Goal: Information Seeking & Learning: Learn about a topic

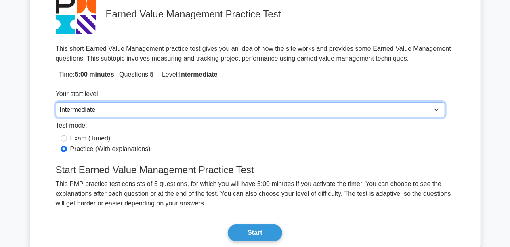
click at [224, 109] on select "Beginner Intermediate Expert" at bounding box center [250, 109] width 389 height 15
select select "beginner"
click at [56, 102] on select "Beginner Intermediate Expert" at bounding box center [250, 109] width 389 height 15
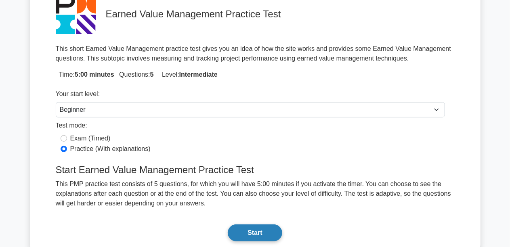
click at [258, 229] on button "Start" at bounding box center [255, 233] width 54 height 17
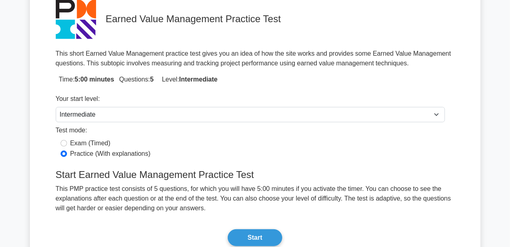
scroll to position [81, 0]
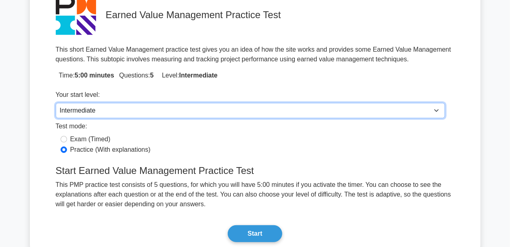
click at [217, 107] on select "Beginner Intermediate Expert" at bounding box center [250, 110] width 389 height 15
select select "beginner"
click at [56, 103] on select "Beginner Intermediate Expert" at bounding box center [250, 110] width 389 height 15
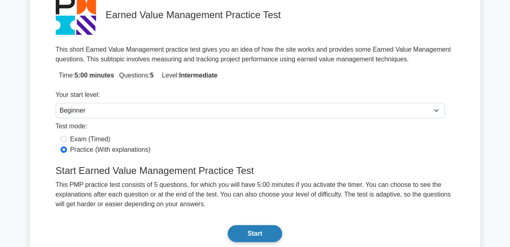
click at [253, 229] on button "Start" at bounding box center [255, 233] width 54 height 17
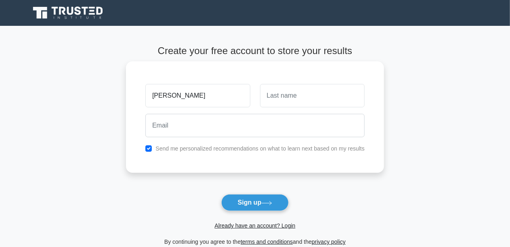
type input "bender"
type input "ALSAID"
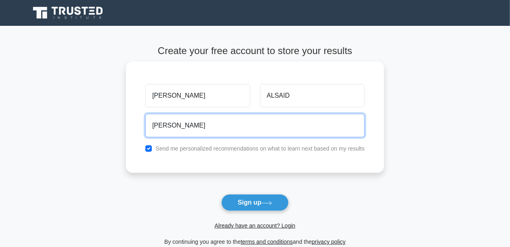
type input "bender_56@hotmail.com"
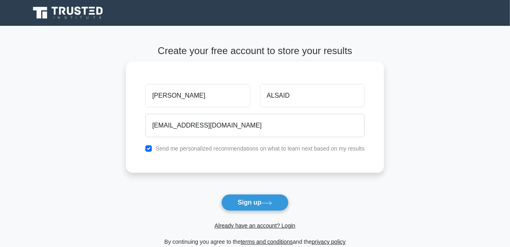
click at [181, 145] on label "Send me personalized recommendations on what to learn next based on my results" at bounding box center [260, 148] width 209 height 6
click at [152, 145] on input "checkbox" at bounding box center [148, 148] width 6 height 6
checkbox input "false"
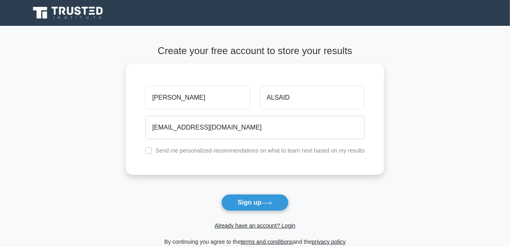
click at [248, 194] on button "Sign up" at bounding box center [255, 202] width 68 height 17
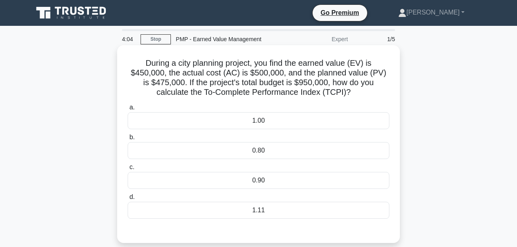
click at [254, 209] on div "1.11" at bounding box center [259, 210] width 262 height 17
click at [128, 200] on input "d. 1.11" at bounding box center [128, 197] width 0 height 5
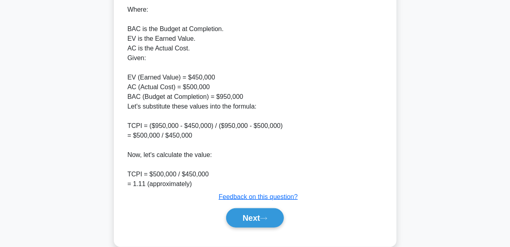
scroll to position [325, 0]
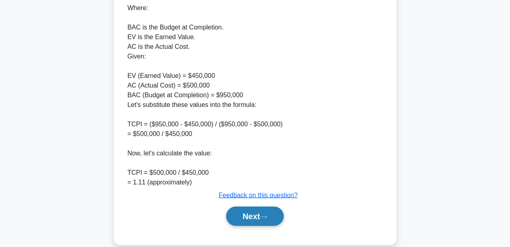
click at [253, 213] on button "Next" at bounding box center [255, 216] width 58 height 19
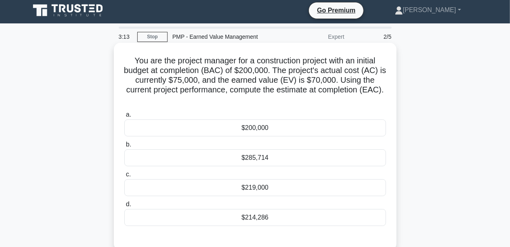
scroll to position [0, 0]
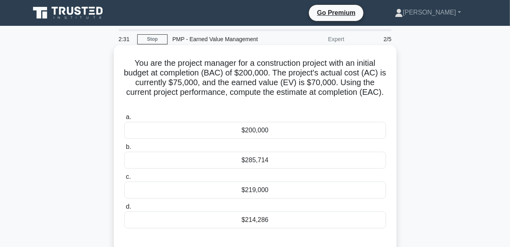
click at [275, 156] on div "$285,714" at bounding box center [255, 160] width 262 height 17
click at [124, 150] on input "b. $285,714" at bounding box center [124, 147] width 0 height 5
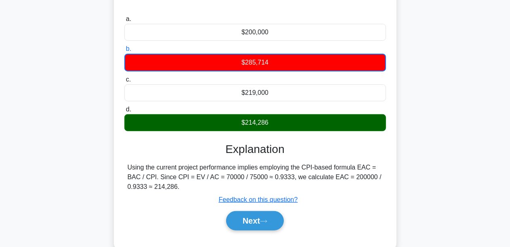
scroll to position [102, 0]
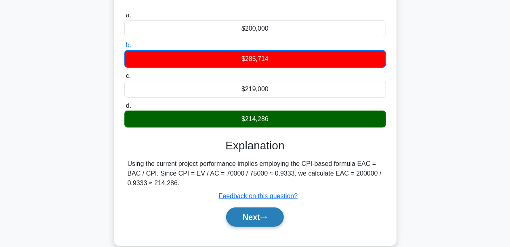
click at [261, 213] on button "Next" at bounding box center [255, 217] width 58 height 19
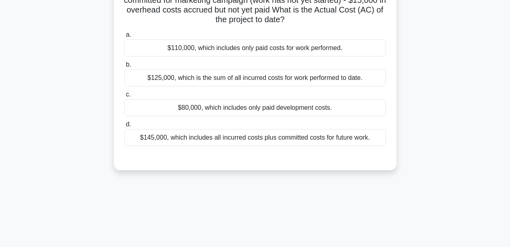
scroll to position [27, 0]
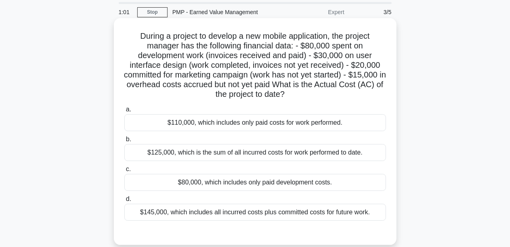
click at [285, 179] on div "$80,000, which includes only paid development costs." at bounding box center [255, 182] width 262 height 17
click at [124, 172] on input "c. $80,000, which includes only paid development costs." at bounding box center [124, 169] width 0 height 5
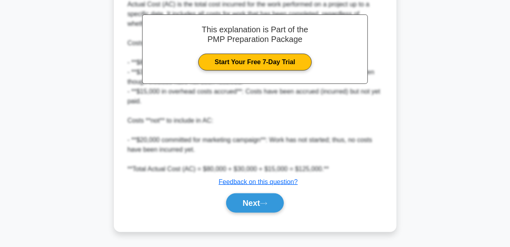
scroll to position [334, 0]
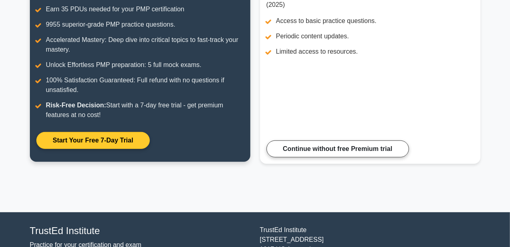
scroll to position [162, 0]
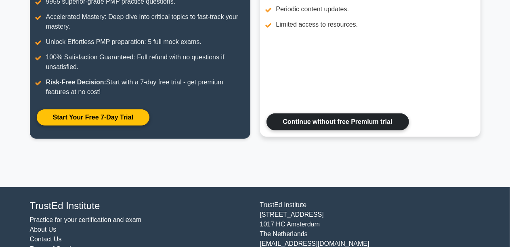
click at [305, 130] on link "Continue without free Premium trial" at bounding box center [338, 122] width 143 height 17
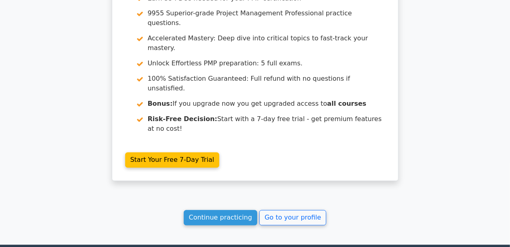
scroll to position [768, 0]
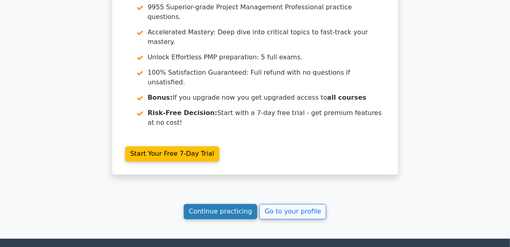
click at [237, 204] on link "Continue practicing" at bounding box center [221, 211] width 74 height 15
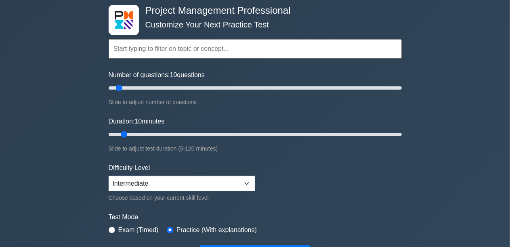
scroll to position [121, 0]
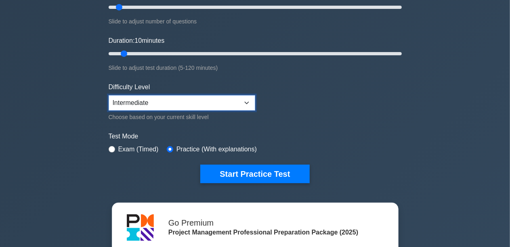
click at [196, 101] on select "Beginner Intermediate Expert" at bounding box center [182, 102] width 147 height 15
select select "beginner"
click at [109, 95] on select "Beginner Intermediate Expert" at bounding box center [182, 102] width 147 height 15
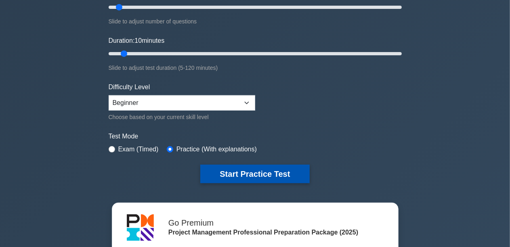
click at [244, 168] on button "Start Practice Test" at bounding box center [254, 174] width 109 height 19
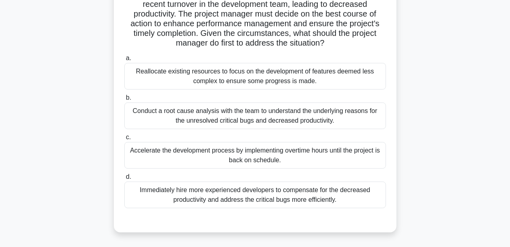
scroll to position [189, 0]
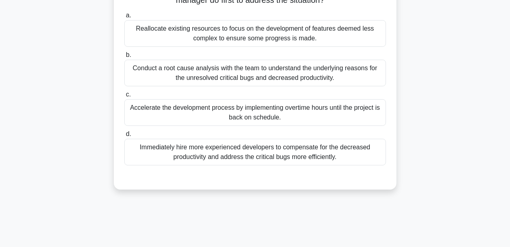
click at [249, 126] on div "a. Reallocate existing resources to focus on the development of features deemed…" at bounding box center [255, 88] width 271 height 158
click at [252, 119] on div "Accelerate the development process by implementing overtime hours until the pro…" at bounding box center [255, 112] width 262 height 27
click at [124, 97] on input "c. Accelerate the development process by implementing overtime hours until the …" at bounding box center [124, 94] width 0 height 5
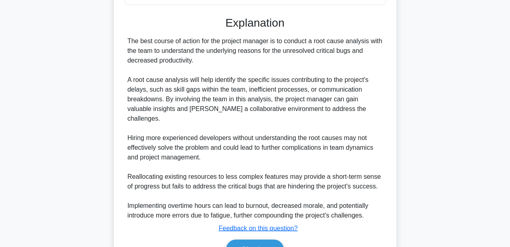
scroll to position [387, 0]
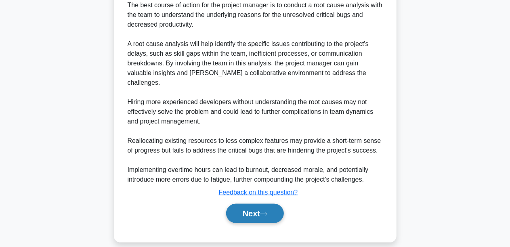
click at [238, 204] on button "Next" at bounding box center [255, 213] width 58 height 19
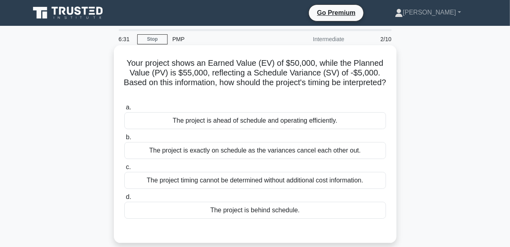
scroll to position [40, 0]
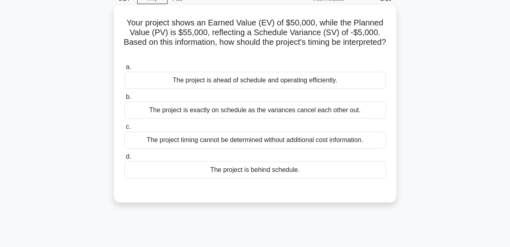
click at [207, 144] on div "The project timing cannot be determined without additional cost information." at bounding box center [255, 140] width 262 height 17
click at [124, 130] on input "c. The project timing cannot be determined without additional cost information." at bounding box center [124, 126] width 0 height 5
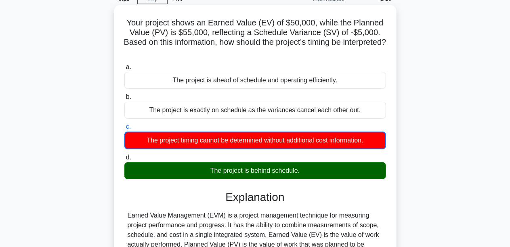
click at [219, 168] on div "The project is behind schedule." at bounding box center [255, 170] width 262 height 17
click at [124, 160] on input "d. The project is behind schedule." at bounding box center [124, 157] width 0 height 5
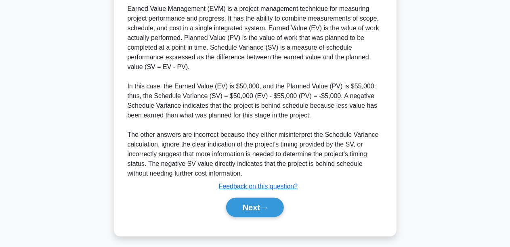
scroll to position [250, 0]
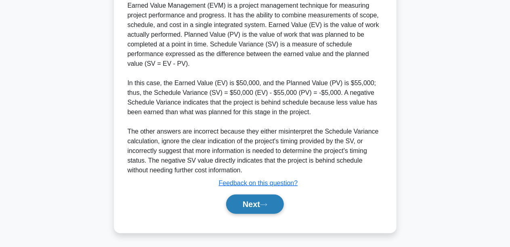
click at [240, 204] on button "Next" at bounding box center [255, 204] width 58 height 19
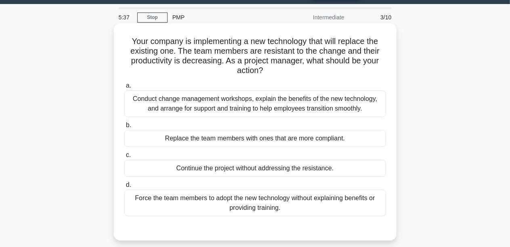
scroll to position [40, 0]
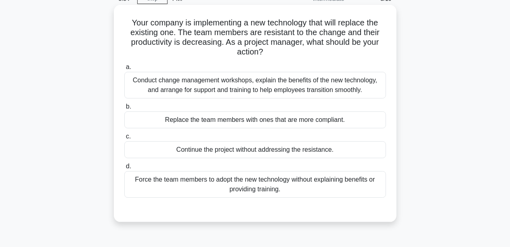
click at [292, 86] on div "Conduct change management workshops, explain the benefits of the new technology…" at bounding box center [255, 85] width 262 height 27
click at [124, 70] on input "a. Conduct change management workshops, explain the benefits of the new technol…" at bounding box center [124, 67] width 0 height 5
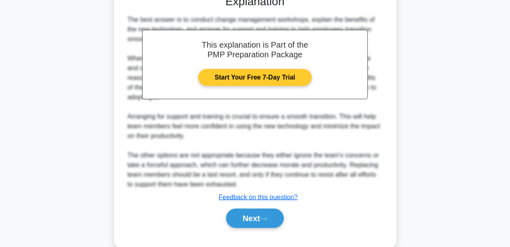
scroll to position [269, 0]
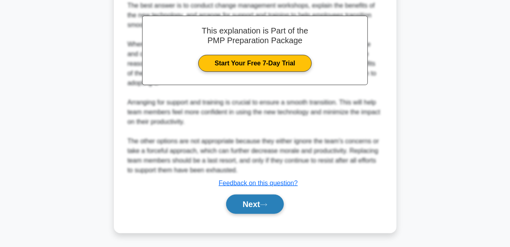
click at [245, 208] on button "Next" at bounding box center [255, 204] width 58 height 19
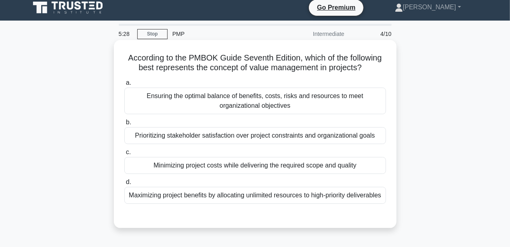
scroll to position [0, 0]
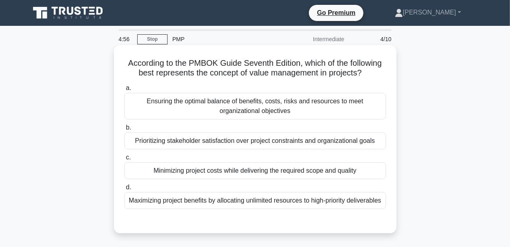
click at [252, 109] on div "Ensuring the optimal balance of benefits, costs, risks and resources to meet or…" at bounding box center [255, 106] width 262 height 27
click at [124, 91] on input "a. Ensuring the optimal balance of benefits, costs, risks and resources to meet…" at bounding box center [124, 88] width 0 height 5
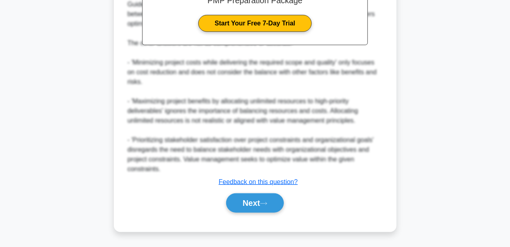
scroll to position [288, 0]
click at [241, 203] on button "Next" at bounding box center [255, 203] width 58 height 19
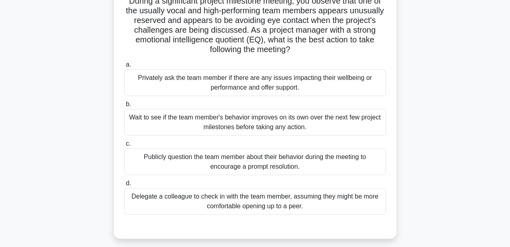
scroll to position [81, 0]
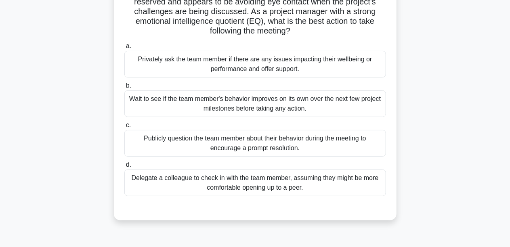
click at [249, 68] on div "Privately ask the team member if there are any issues impacting their wellbeing…" at bounding box center [255, 64] width 262 height 27
click at [124, 49] on input "a. Privately ask the team member if there are any issues impacting their wellbe…" at bounding box center [124, 46] width 0 height 5
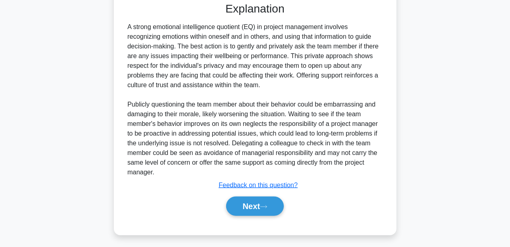
scroll to position [288, 0]
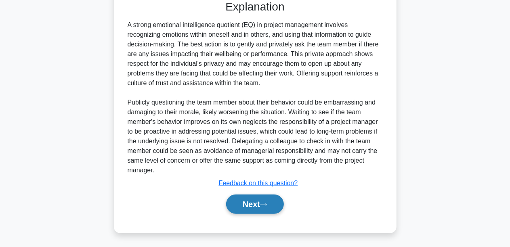
click at [249, 206] on button "Next" at bounding box center [255, 204] width 58 height 19
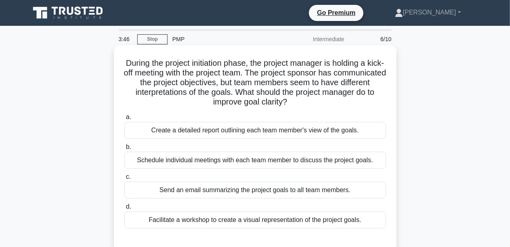
scroll to position [40, 0]
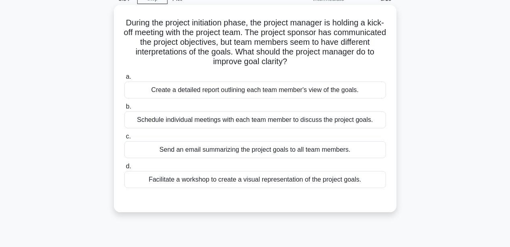
click at [210, 154] on div "Send an email summarizing the project goals to all team members." at bounding box center [255, 149] width 262 height 17
click at [124, 139] on input "c. Send an email summarizing the project goals to all team members." at bounding box center [124, 136] width 0 height 5
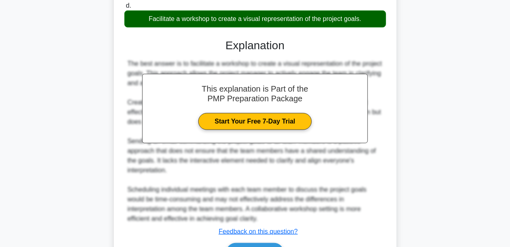
scroll to position [251, 0]
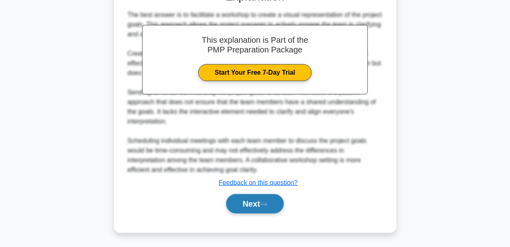
click at [249, 204] on button "Next" at bounding box center [255, 203] width 58 height 19
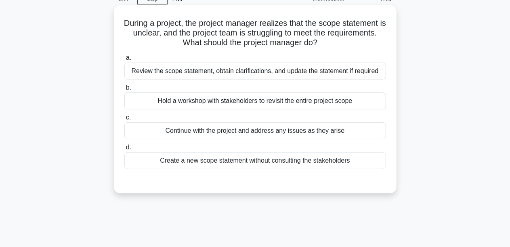
scroll to position [40, 0]
click at [199, 76] on div "Review the scope statement, obtain clarifications, and update the statement if …" at bounding box center [255, 70] width 262 height 17
click at [124, 60] on input "a. Review the scope statement, obtain clarifications, and update the statement …" at bounding box center [124, 57] width 0 height 5
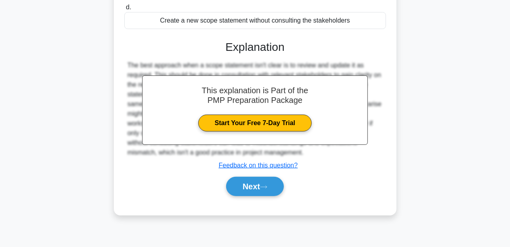
scroll to position [189, 0]
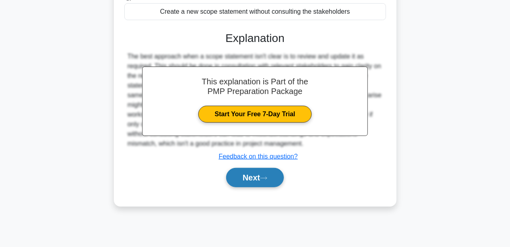
click at [264, 173] on button "Next" at bounding box center [255, 177] width 58 height 19
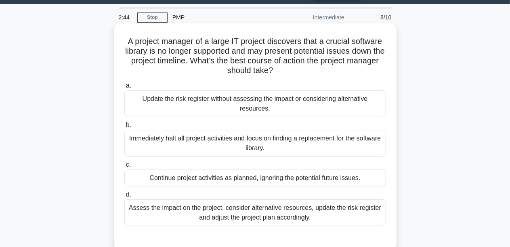
scroll to position [40, 0]
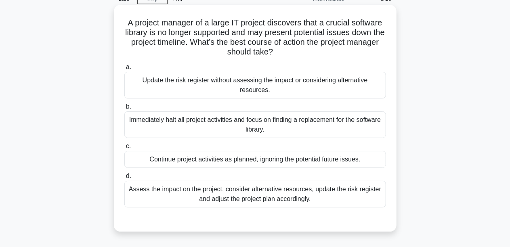
click at [187, 199] on div "Assess the impact on the project, consider alternative resources, update the ri…" at bounding box center [255, 194] width 262 height 27
click at [124, 179] on input "d. Assess the impact on the project, consider alternative resources, update the…" at bounding box center [124, 176] width 0 height 5
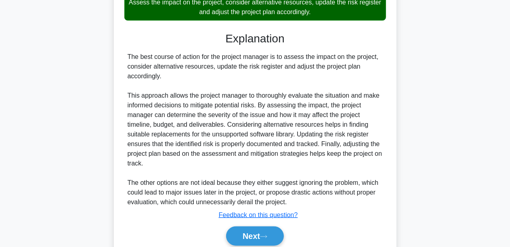
scroll to position [259, 0]
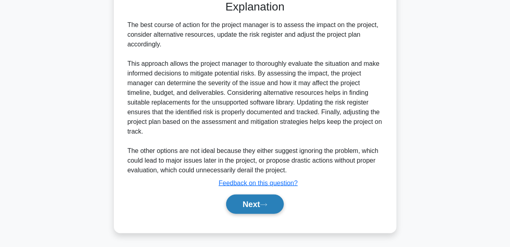
click at [235, 199] on button "Next" at bounding box center [255, 204] width 58 height 19
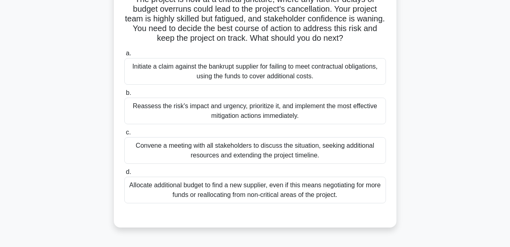
scroll to position [121, 0]
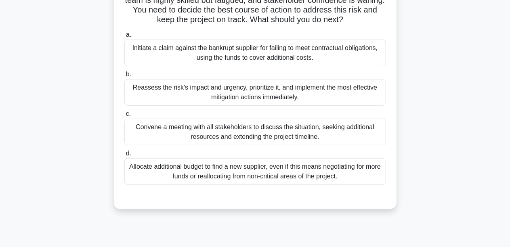
click at [168, 145] on div "Convene a meeting with all stakeholders to discuss the situation, seeking addit…" at bounding box center [255, 132] width 262 height 27
click at [124, 117] on input "c. Convene a meeting with all stakeholders to discuss the situation, seeking ad…" at bounding box center [124, 114] width 0 height 5
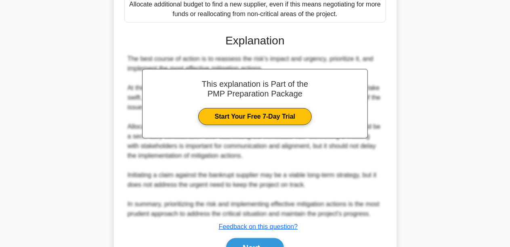
scroll to position [348, 0]
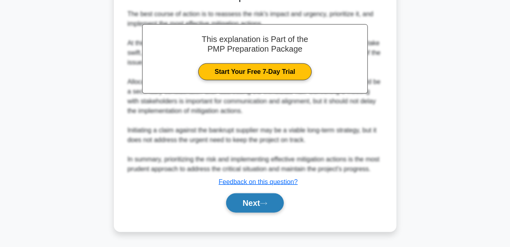
click at [267, 200] on button "Next" at bounding box center [255, 203] width 58 height 19
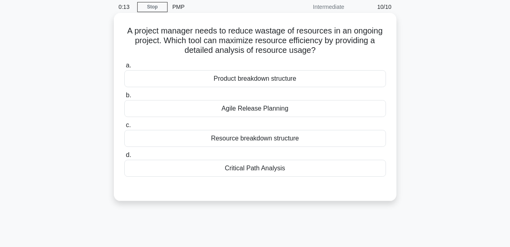
scroll to position [40, 0]
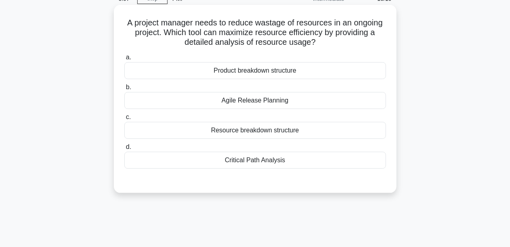
click at [289, 101] on div "Agile Release Planning" at bounding box center [255, 100] width 262 height 17
click at [124, 90] on input "b. Agile Release Planning" at bounding box center [124, 87] width 0 height 5
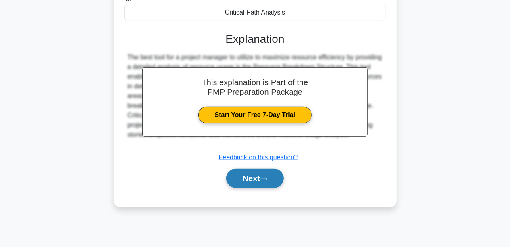
click at [263, 177] on button "Next" at bounding box center [255, 178] width 58 height 19
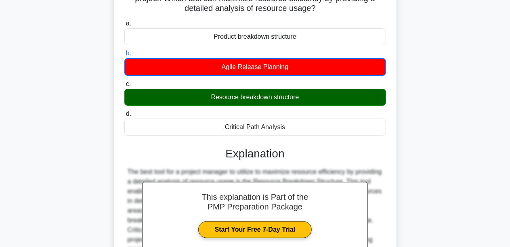
scroll to position [0, 0]
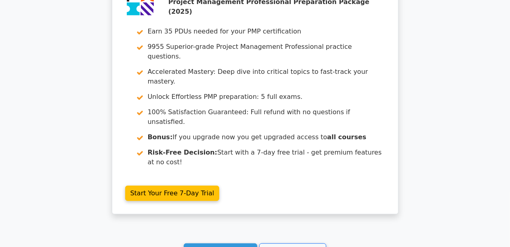
scroll to position [1656, 0]
click at [231, 243] on link "Continue practicing" at bounding box center [221, 250] width 74 height 15
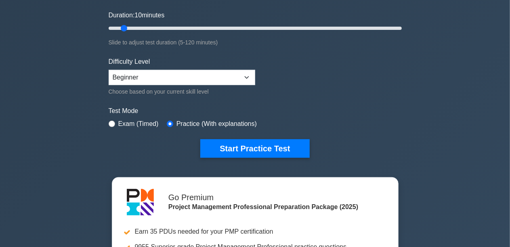
scroll to position [162, 0]
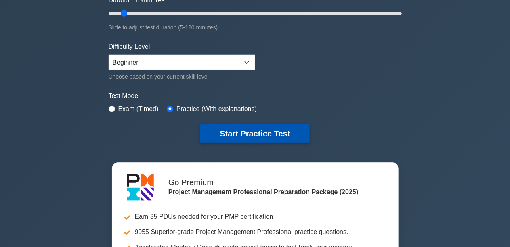
click at [213, 129] on button "Start Practice Test" at bounding box center [254, 133] width 109 height 19
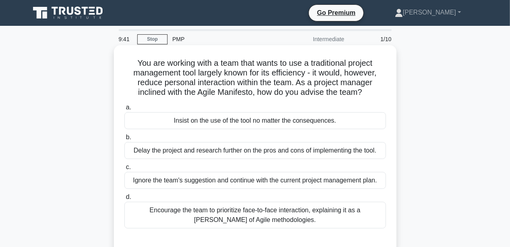
scroll to position [40, 0]
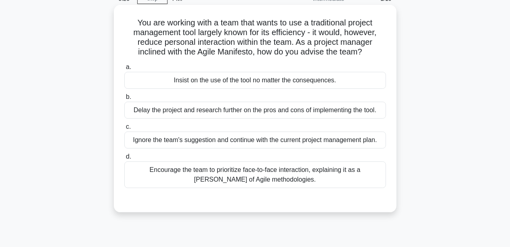
click at [200, 183] on div "Encourage the team to prioritize face-to-face interaction, explaining it as a […" at bounding box center [255, 175] width 262 height 27
click at [124, 160] on input "d. Encourage the team to prioritize face-to-face interaction, explaining it as …" at bounding box center [124, 156] width 0 height 5
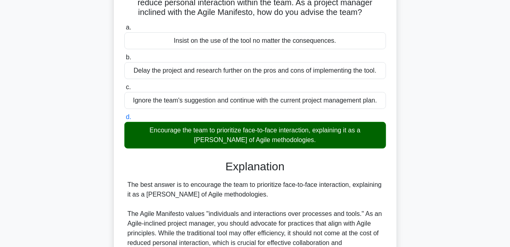
scroll to position [221, 0]
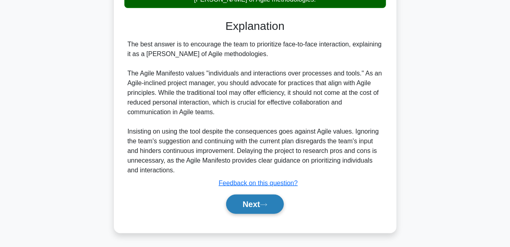
click at [257, 201] on button "Next" at bounding box center [255, 204] width 58 height 19
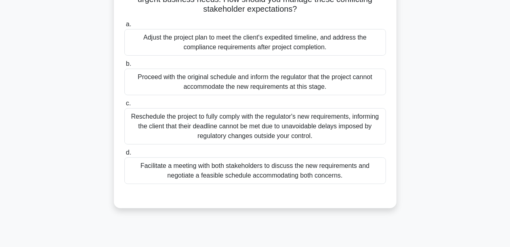
scroll to position [121, 0]
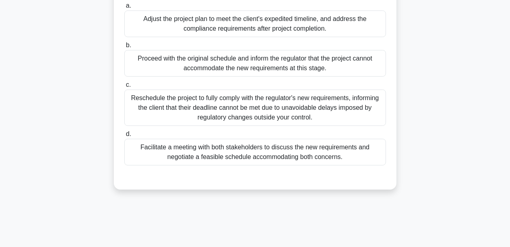
click at [263, 105] on div "Reschedule the project to fully comply with the regulator's new requirements, i…" at bounding box center [255, 108] width 262 height 36
click at [124, 88] on input "c. Reschedule the project to fully comply with the regulator's new requirements…" at bounding box center [124, 84] width 0 height 5
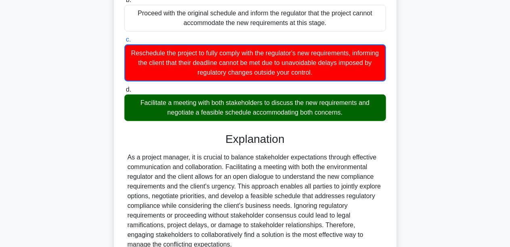
scroll to position [241, 0]
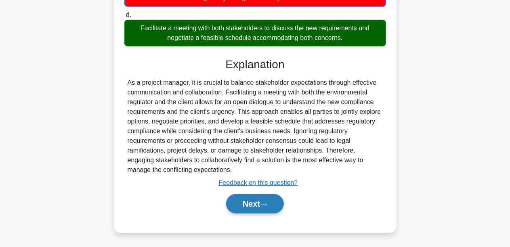
drag, startPoint x: 259, startPoint y: 206, endPoint x: 256, endPoint y: 202, distance: 4.9
click at [259, 205] on button "Next" at bounding box center [255, 203] width 58 height 19
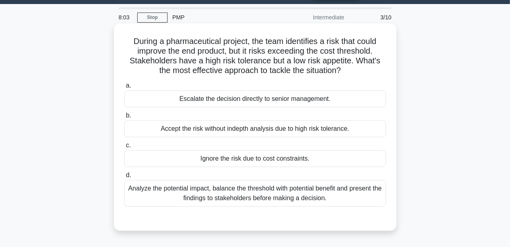
scroll to position [40, 0]
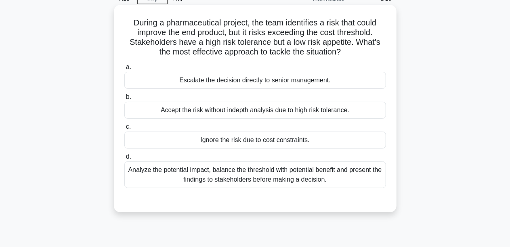
click at [298, 176] on div "Analyze the potential impact, balance the threshold with potential benefit and …" at bounding box center [255, 175] width 262 height 27
click at [124, 160] on input "d. Analyze the potential impact, balance the threshold with potential benefit a…" at bounding box center [124, 156] width 0 height 5
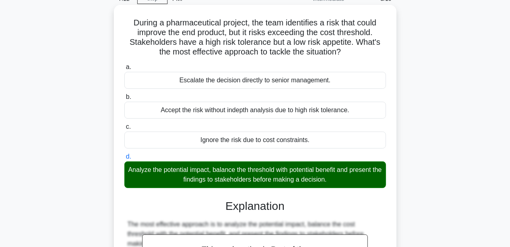
scroll to position [202, 0]
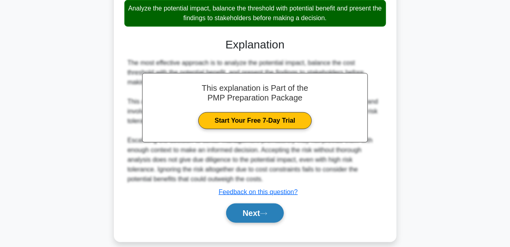
click at [252, 219] on button "Next" at bounding box center [255, 213] width 58 height 19
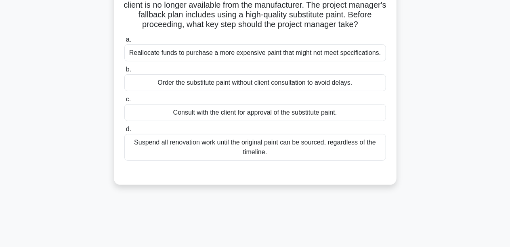
scroll to position [27, 0]
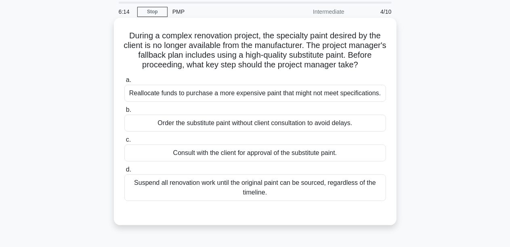
click at [246, 124] on div "Order the substitute paint without client consultation to avoid delays." at bounding box center [255, 123] width 262 height 17
click at [124, 113] on input "b. Order the substitute paint without client consultation to avoid delays." at bounding box center [124, 109] width 0 height 5
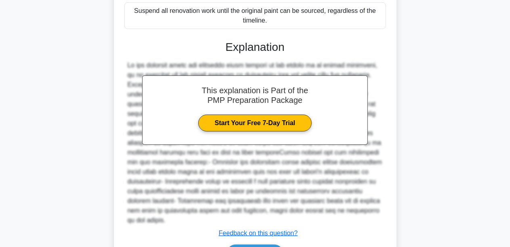
scroll to position [229, 0]
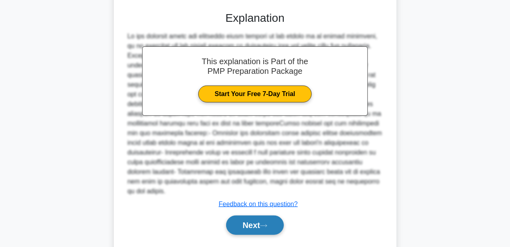
click at [261, 216] on button "Next" at bounding box center [255, 225] width 58 height 19
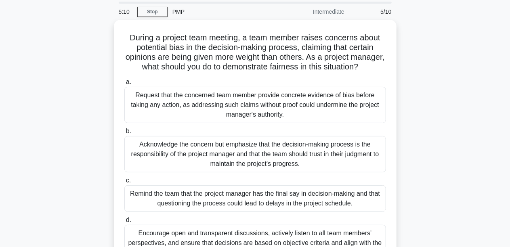
scroll to position [68, 0]
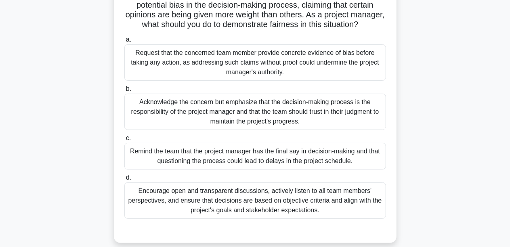
click at [312, 217] on div "Encourage open and transparent discussions, actively listen to all team members…" at bounding box center [255, 201] width 262 height 36
click at [124, 181] on input "d. Encourage open and transparent discussions, actively listen to all team memb…" at bounding box center [124, 177] width 0 height 5
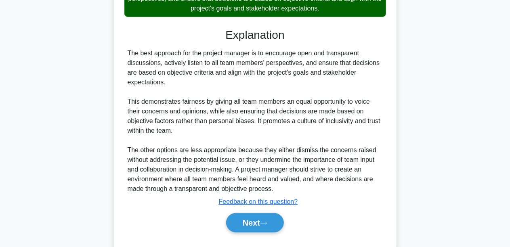
scroll to position [298, 0]
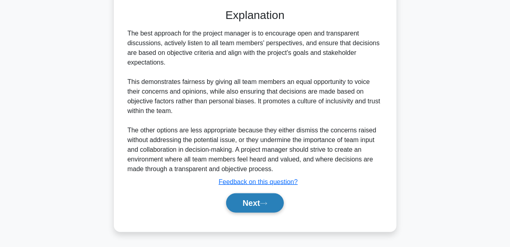
click at [257, 212] on button "Next" at bounding box center [255, 203] width 58 height 19
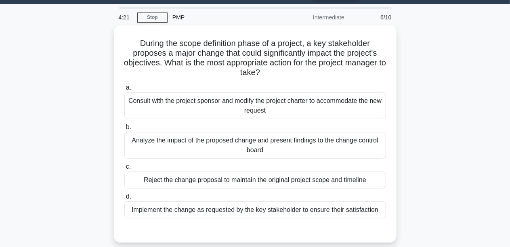
scroll to position [40, 0]
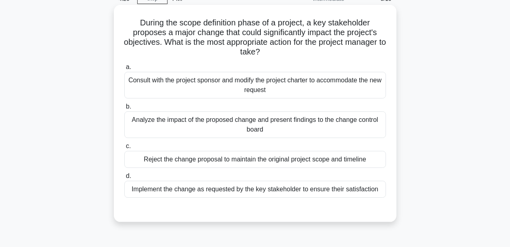
click at [221, 157] on div "Reject the change proposal to maintain the original project scope and timeline" at bounding box center [255, 159] width 262 height 17
click at [124, 149] on input "c. Reject the change proposal to maintain the original project scope and timeli…" at bounding box center [124, 146] width 0 height 5
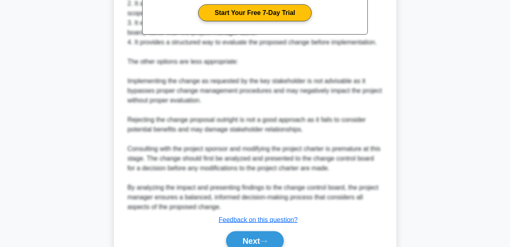
scroll to position [358, 0]
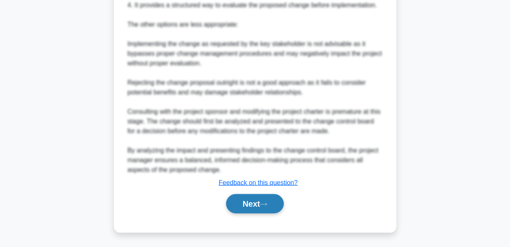
click at [262, 206] on button "Next" at bounding box center [255, 203] width 58 height 19
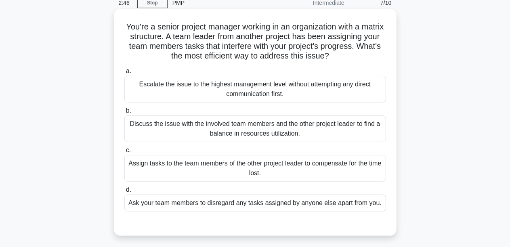
scroll to position [40, 0]
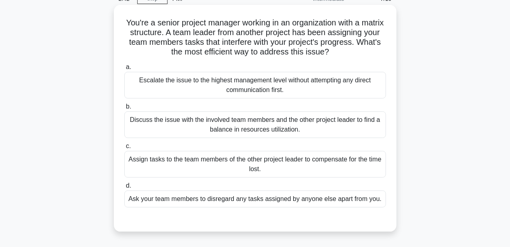
click at [236, 128] on div "Discuss the issue with the involved team members and the other project leader t…" at bounding box center [255, 125] width 262 height 27
click at [124, 109] on input "b. Discuss the issue with the involved team members and the other project leade…" at bounding box center [124, 106] width 0 height 5
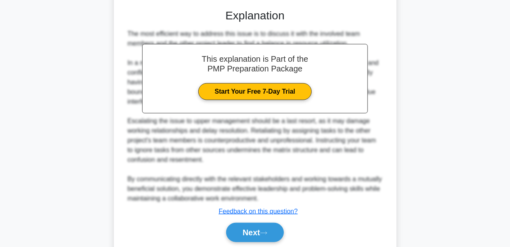
scroll to position [279, 0]
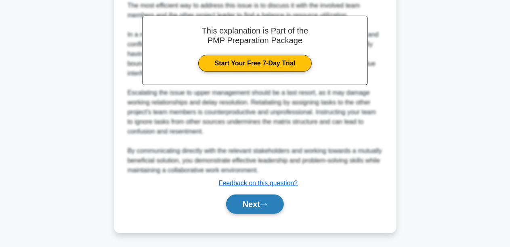
click at [250, 200] on button "Next" at bounding box center [255, 204] width 58 height 19
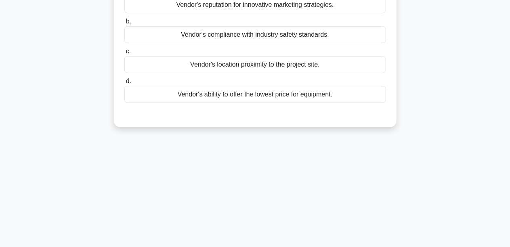
scroll to position [0, 0]
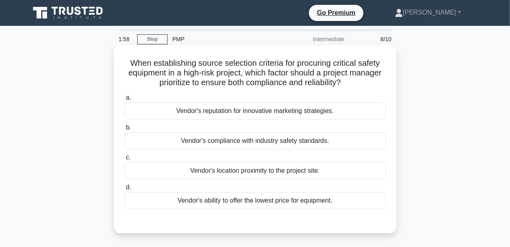
click at [239, 145] on div "Vendor's compliance with industry safety standards." at bounding box center [255, 141] width 262 height 17
click at [124, 130] on input "b. Vendor's compliance with industry safety standards." at bounding box center [124, 127] width 0 height 5
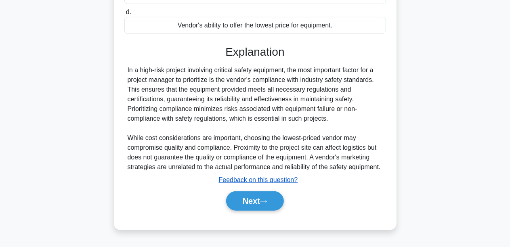
scroll to position [189, 0]
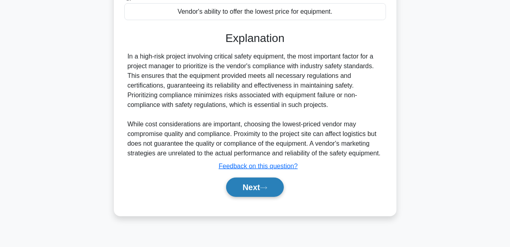
click at [238, 183] on button "Next" at bounding box center [255, 187] width 58 height 19
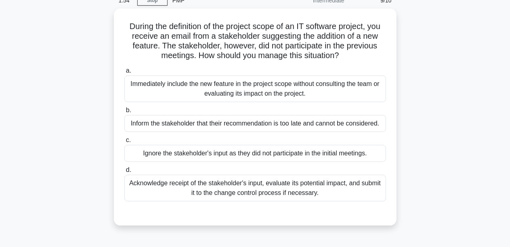
scroll to position [27, 0]
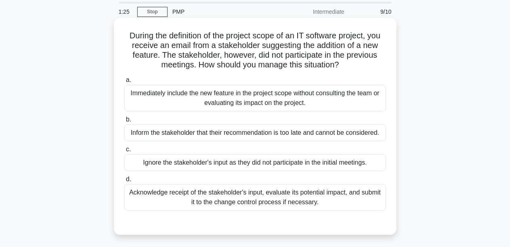
click at [230, 204] on div "Acknowledge receipt of the stakeholder's input, evaluate its potential impact, …" at bounding box center [255, 197] width 262 height 27
click at [124, 182] on input "d. Acknowledge receipt of the stakeholder's input, evaluate its potential impac…" at bounding box center [124, 179] width 0 height 5
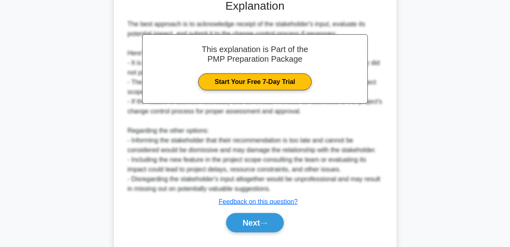
scroll to position [269, 0]
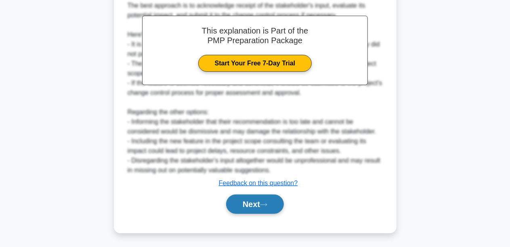
click at [243, 201] on button "Next" at bounding box center [255, 204] width 58 height 19
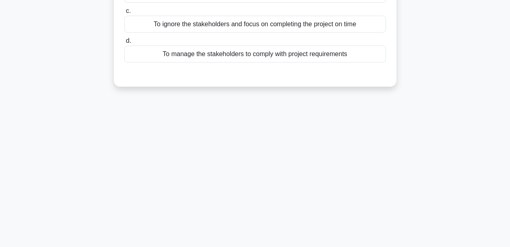
scroll to position [27, 0]
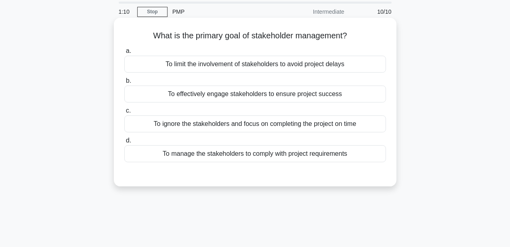
click at [250, 101] on div "To effectively engage stakeholders to ensure project success" at bounding box center [255, 94] width 262 height 17
click at [124, 84] on input "b. To effectively engage stakeholders to ensure project success" at bounding box center [124, 80] width 0 height 5
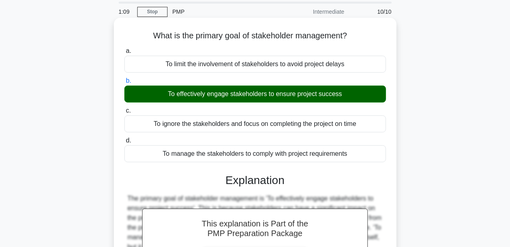
scroll to position [189, 0]
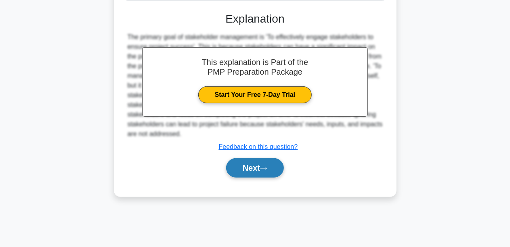
click at [267, 168] on icon at bounding box center [263, 168] width 7 height 4
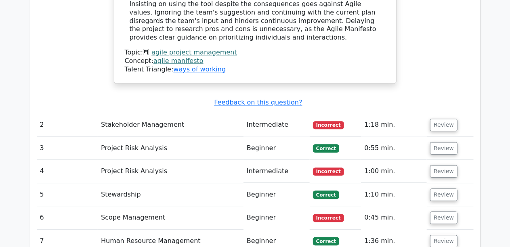
scroll to position [1010, 0]
